Goal: Task Accomplishment & Management: Use online tool/utility

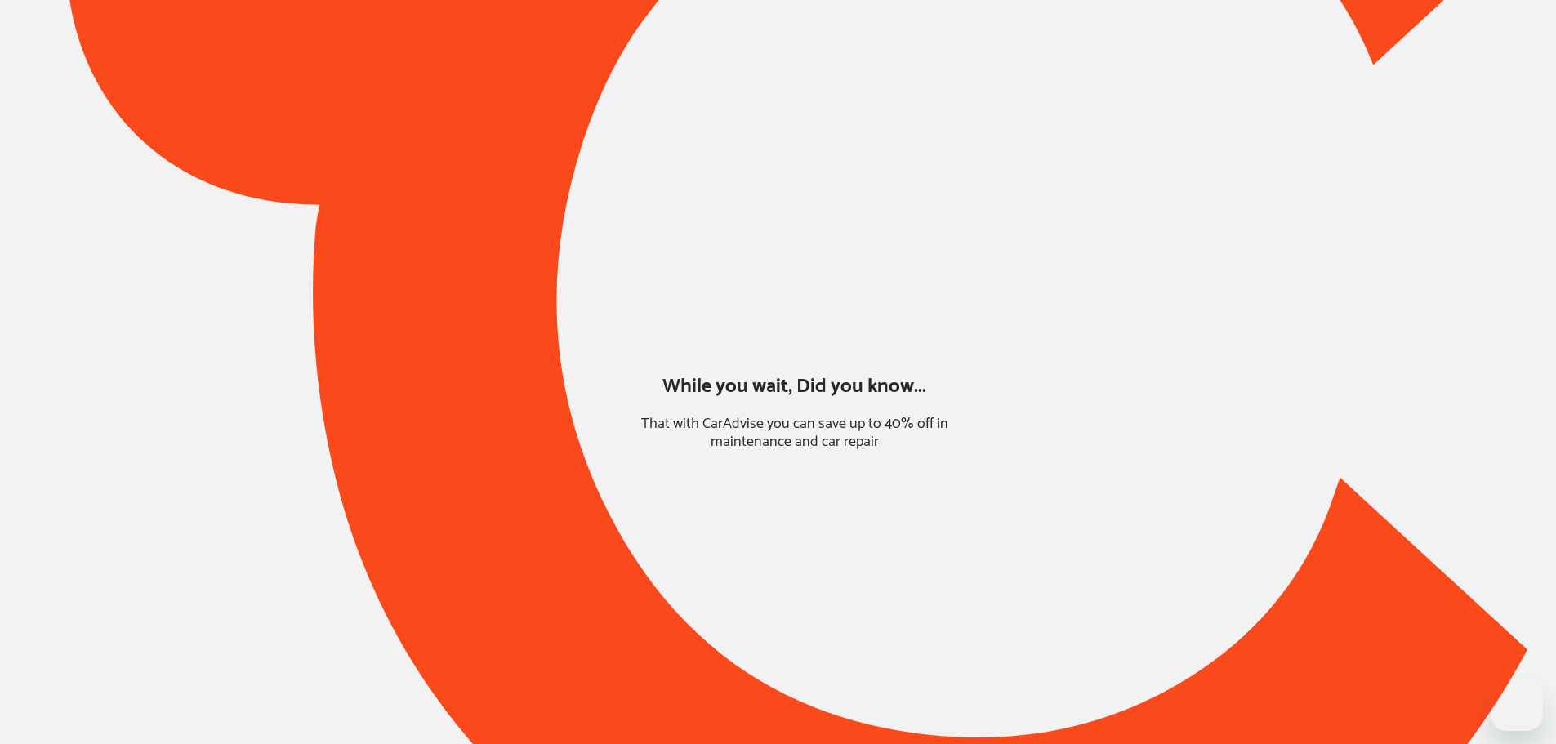
type input "*****"
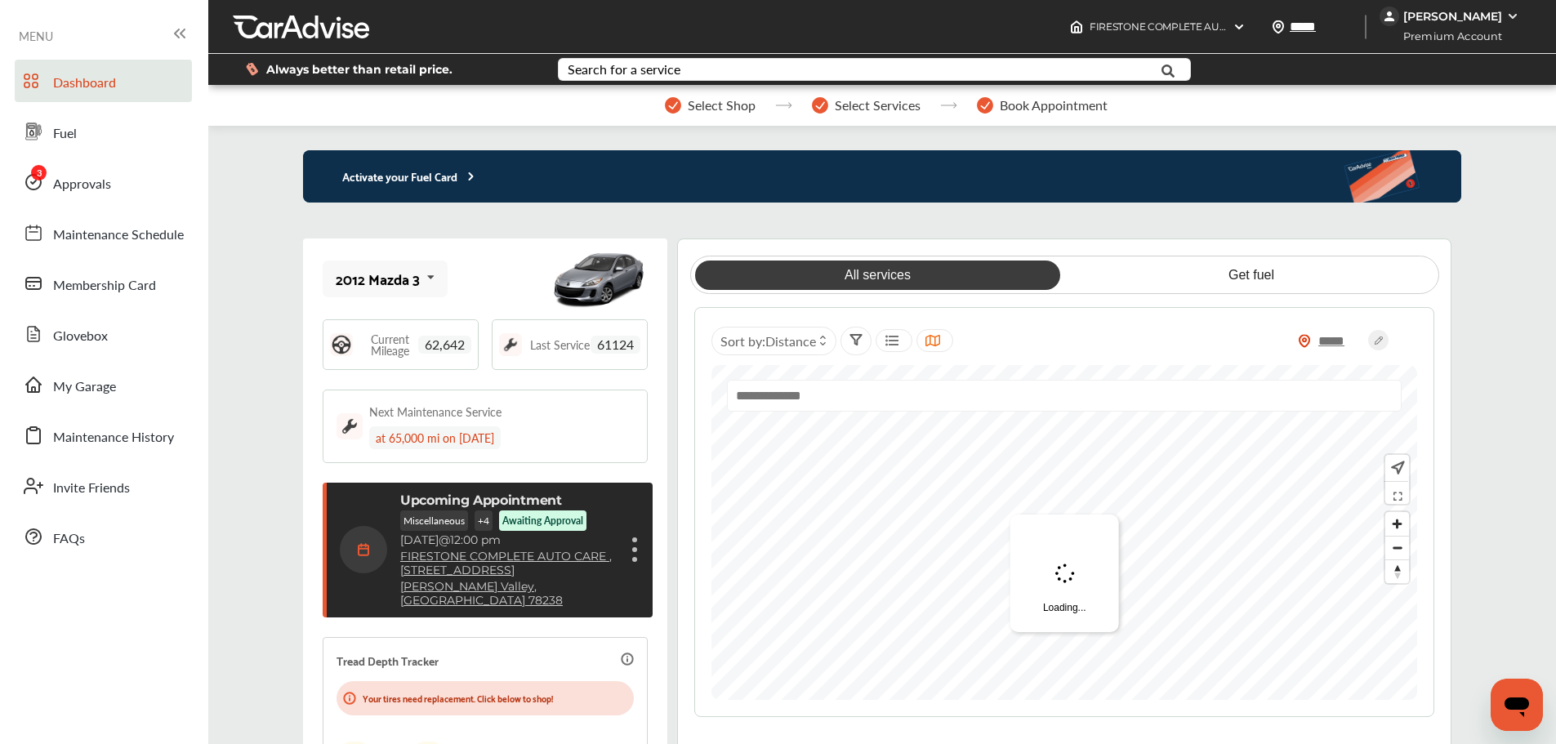
drag, startPoint x: 153, startPoint y: 200, endPoint x: 200, endPoint y: 187, distance: 49.1
click at [153, 200] on link "Approvals" at bounding box center [103, 182] width 177 height 42
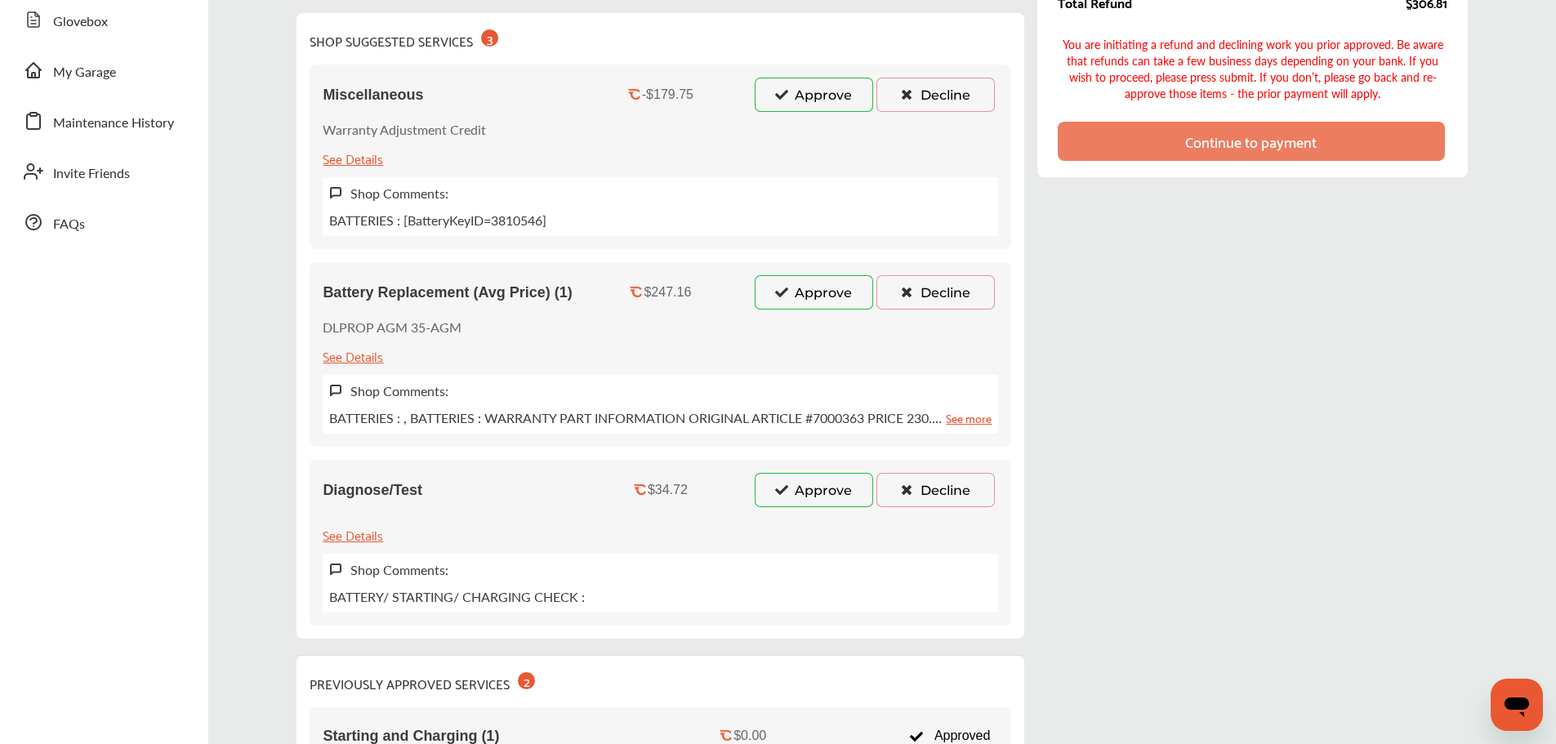
scroll to position [327, 0]
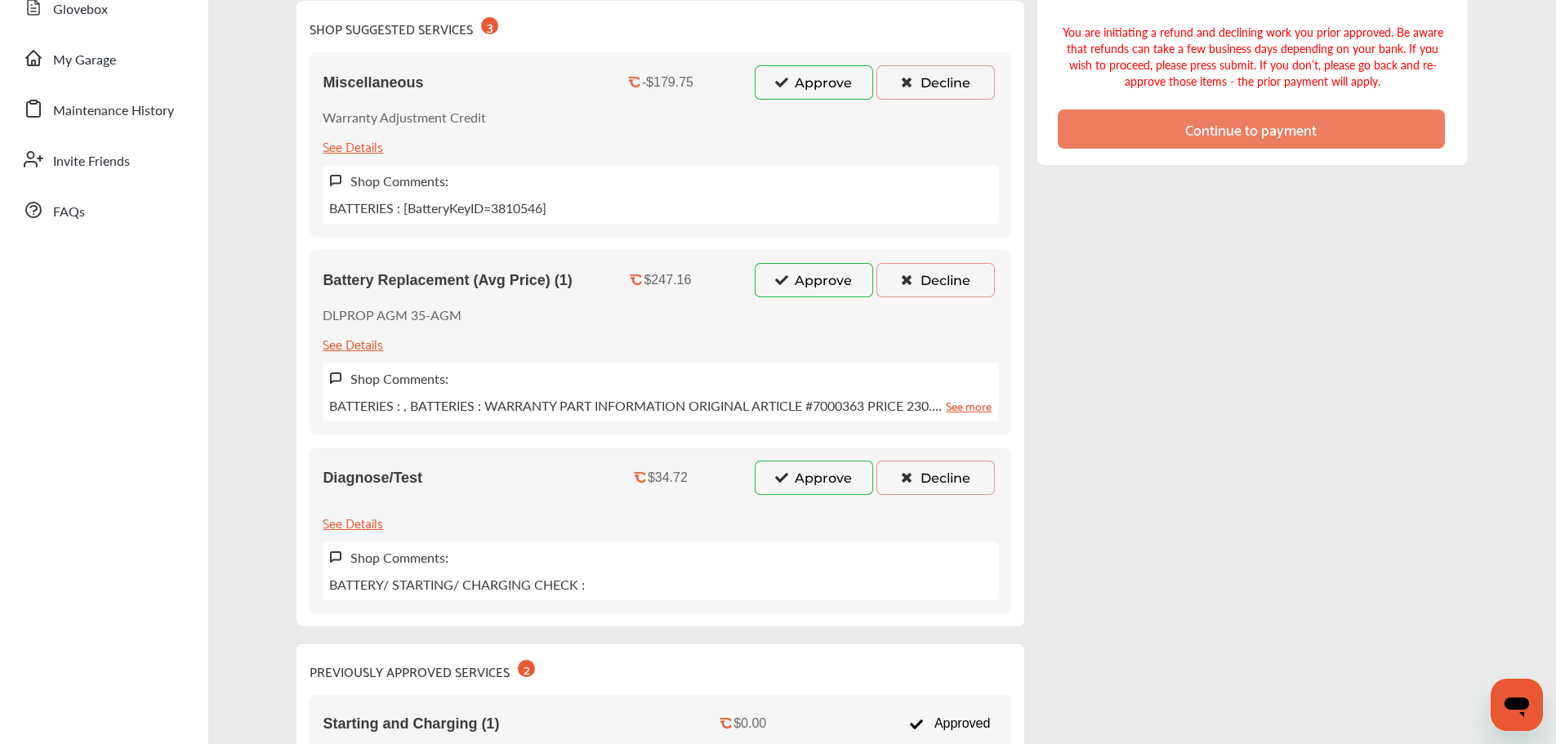
click at [836, 492] on button "Approve" at bounding box center [814, 478] width 118 height 34
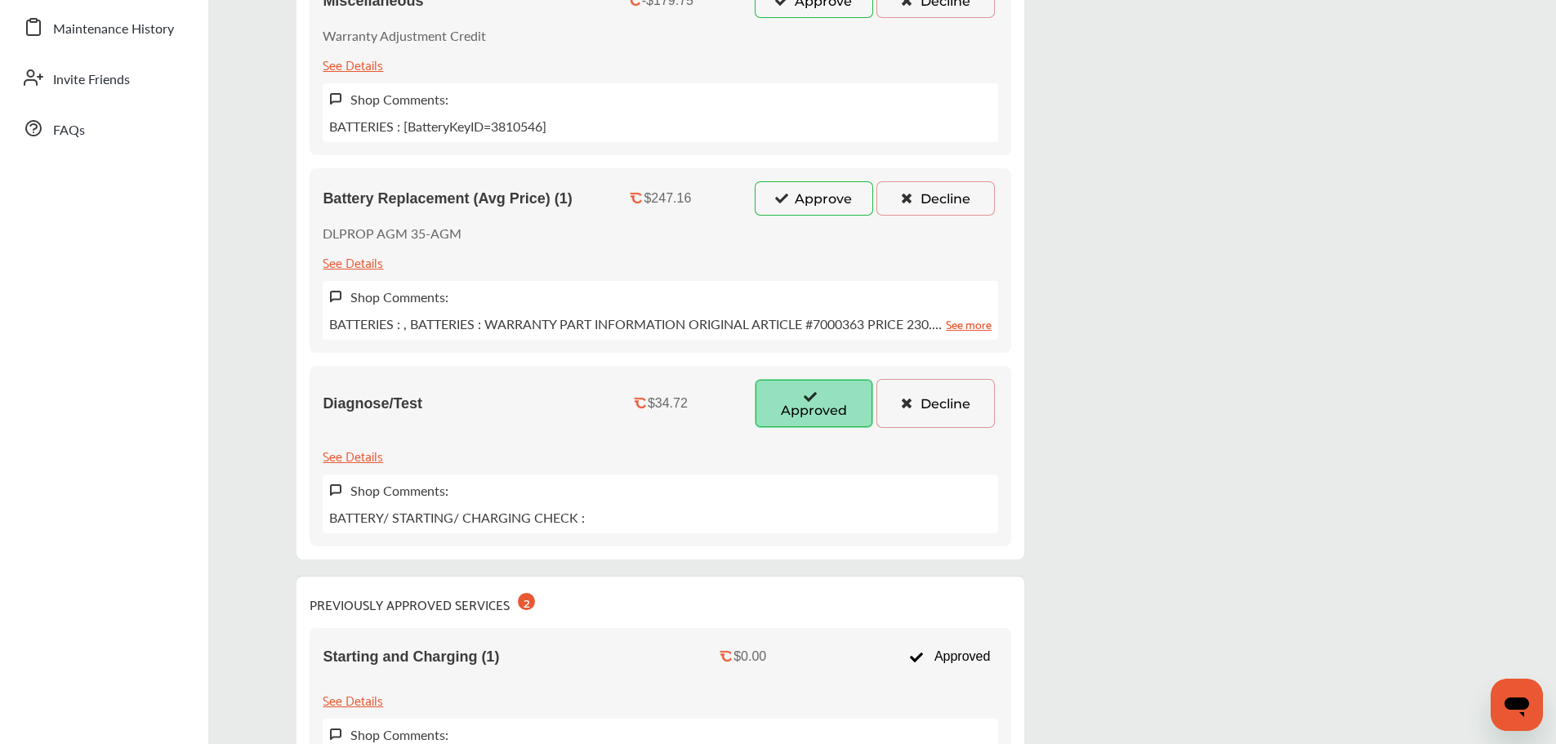
click at [802, 206] on button "Approve" at bounding box center [814, 198] width 118 height 34
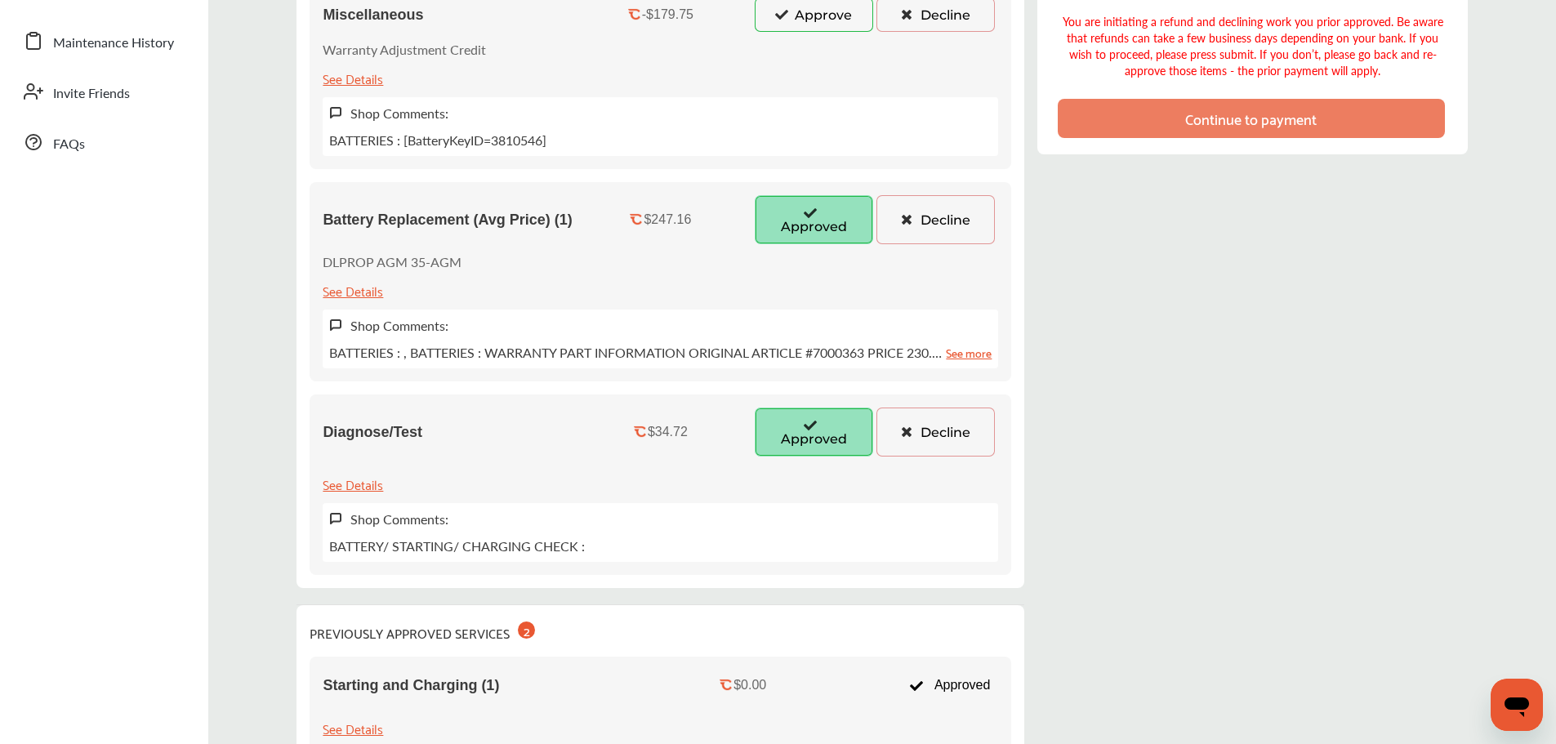
scroll to position [0, 0]
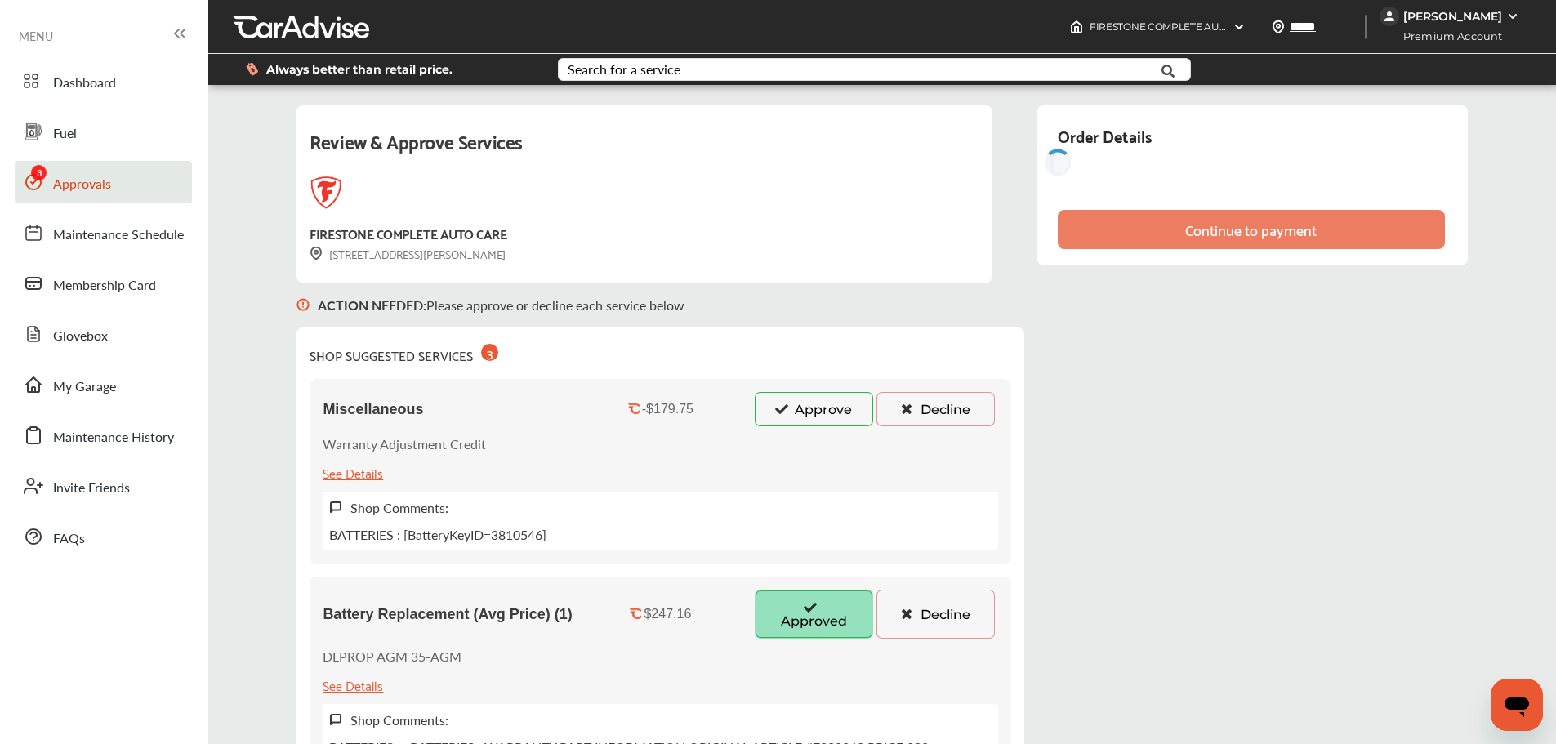
click at [822, 413] on button "Approve" at bounding box center [814, 409] width 118 height 34
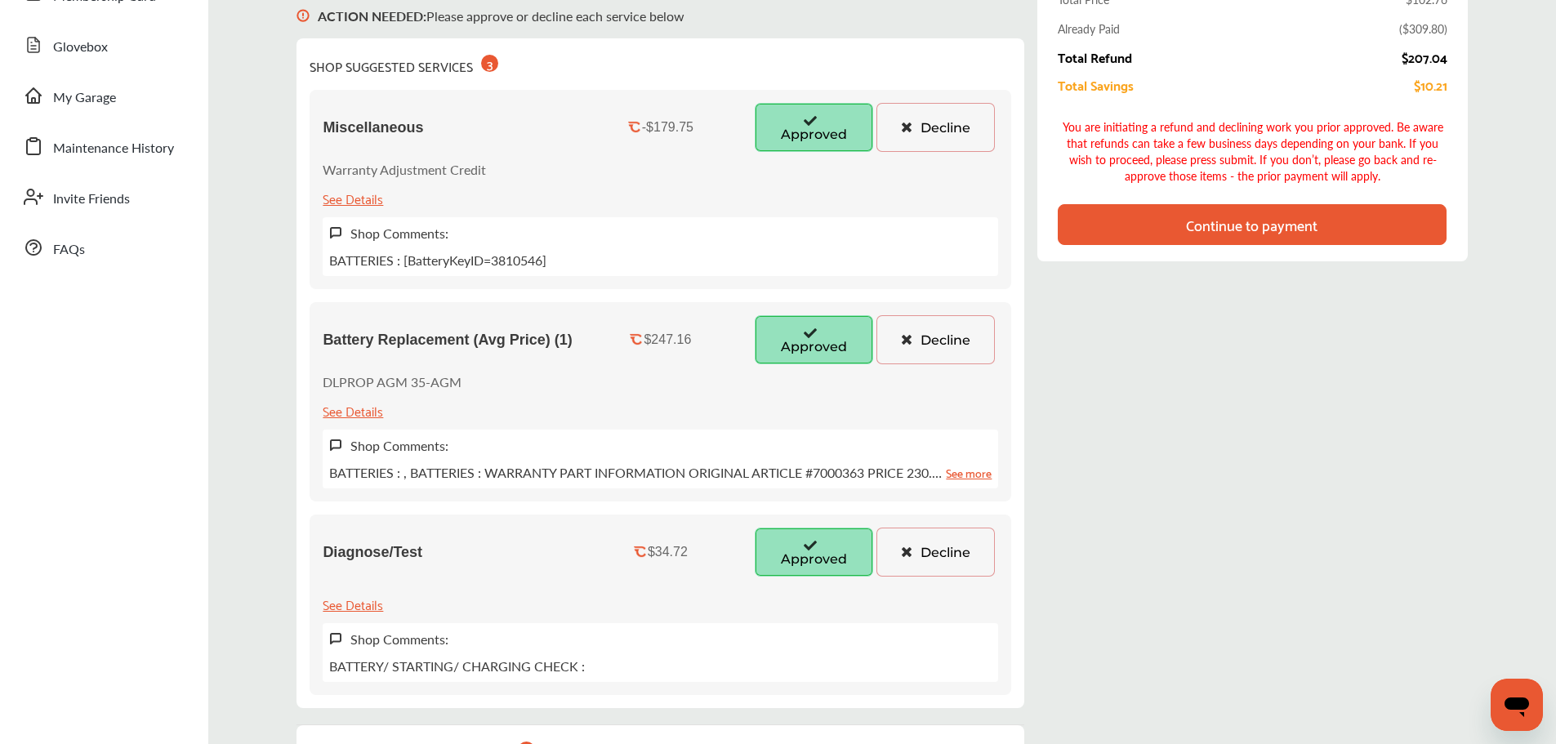
scroll to position [163, 0]
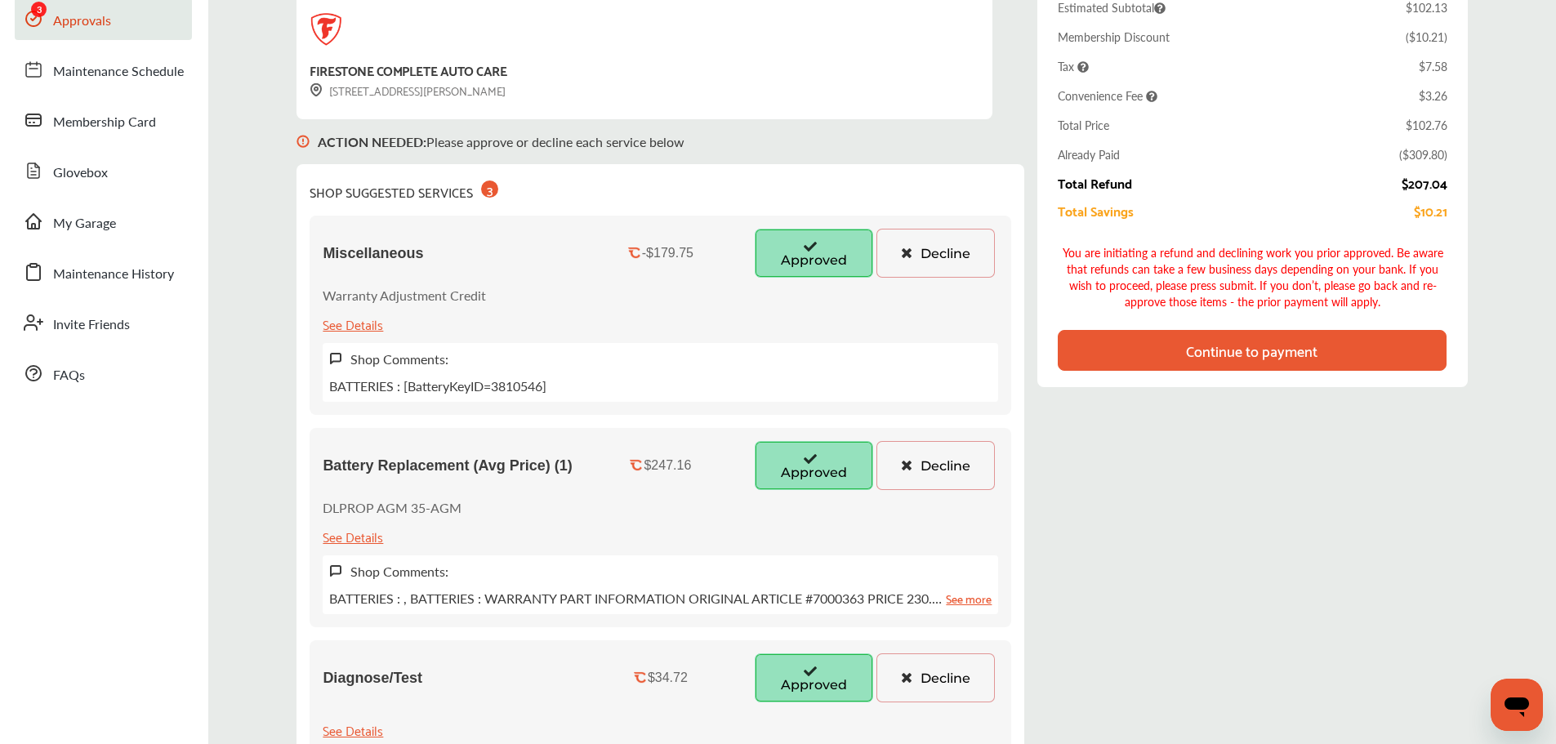
click at [1298, 344] on div "Continue to payment" at bounding box center [1251, 350] width 131 height 16
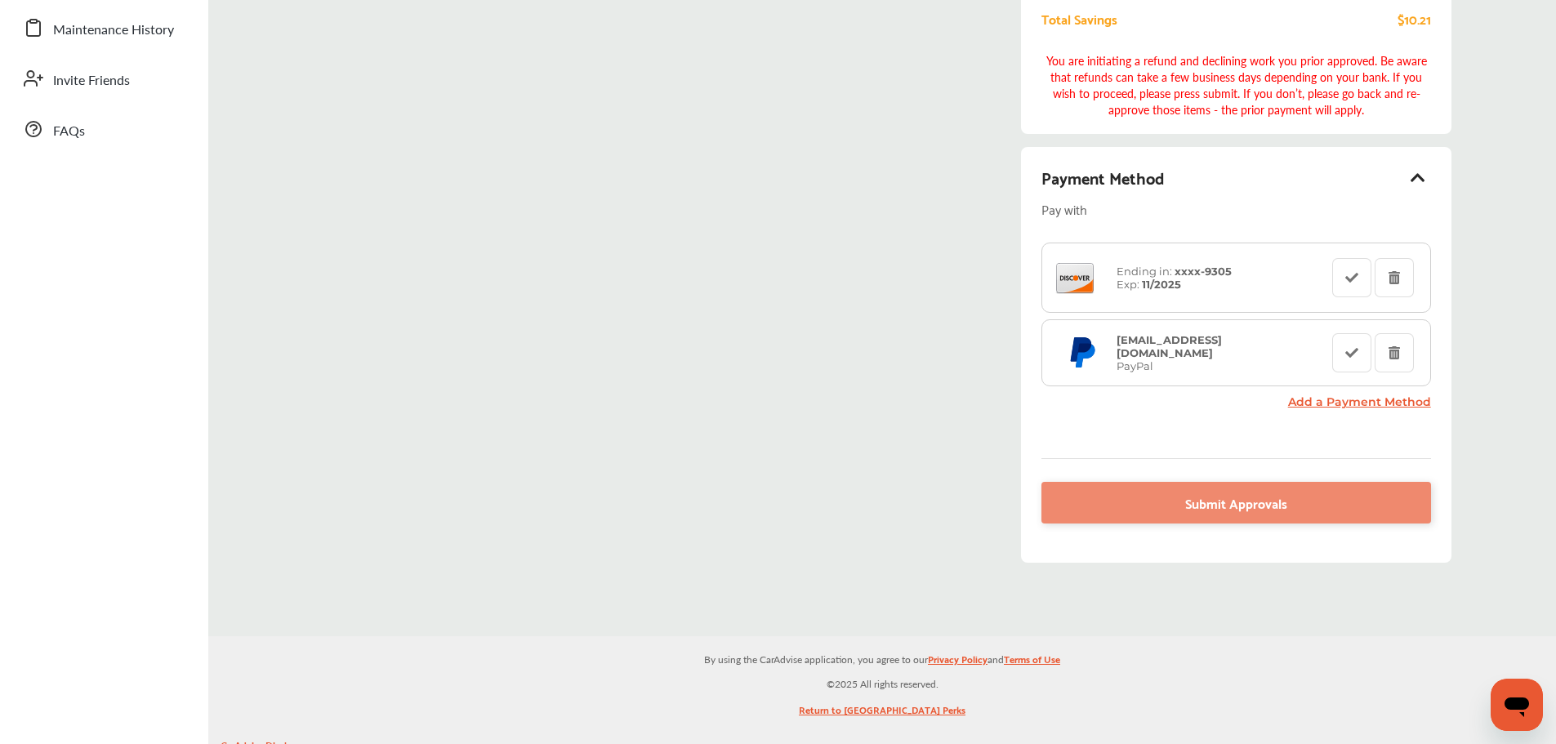
scroll to position [408, 0]
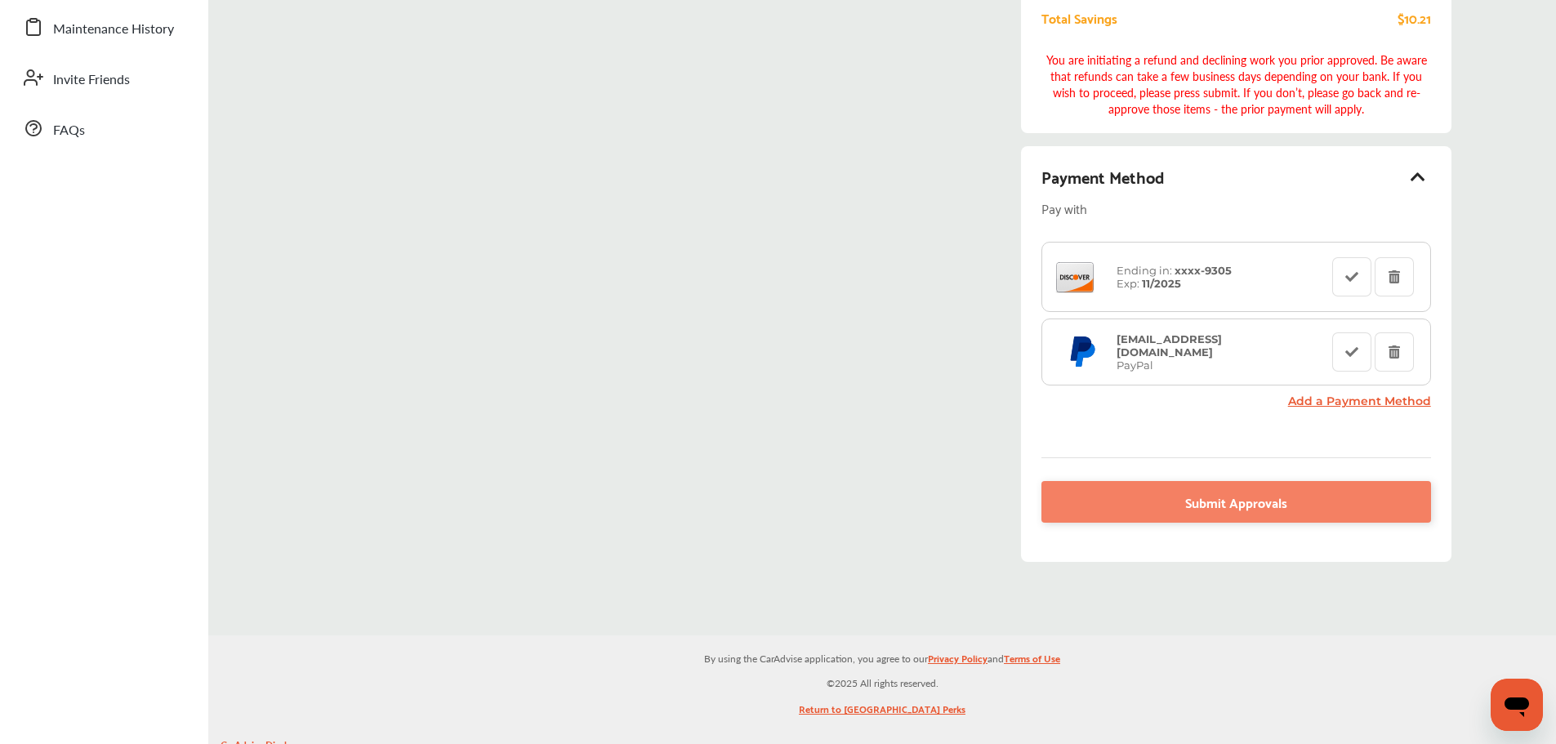
click at [1274, 505] on span "Submit Approvals" at bounding box center [1236, 502] width 102 height 22
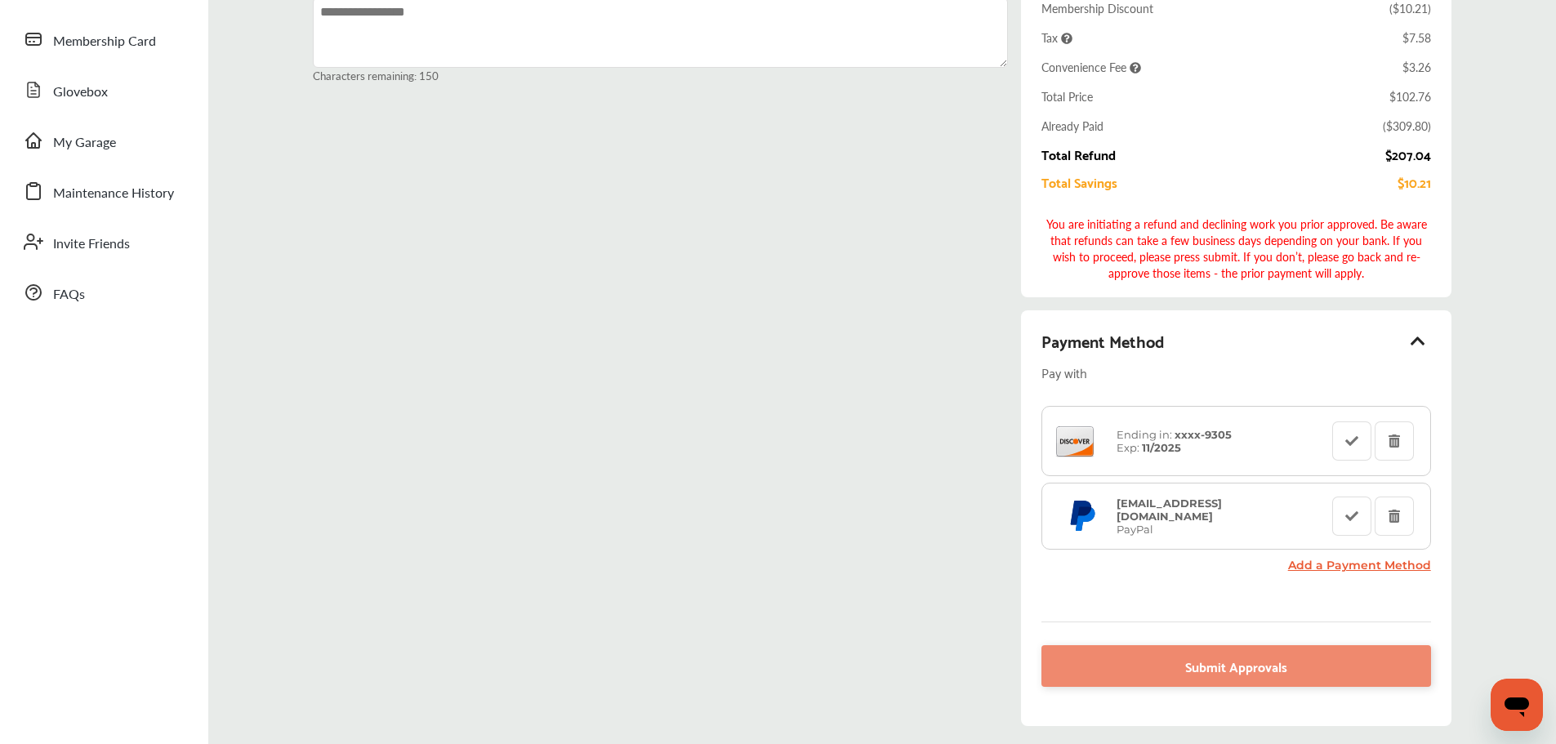
scroll to position [245, 0]
click at [1354, 442] on icon at bounding box center [1351, 439] width 16 height 11
